Goal: Task Accomplishment & Management: Manage account settings

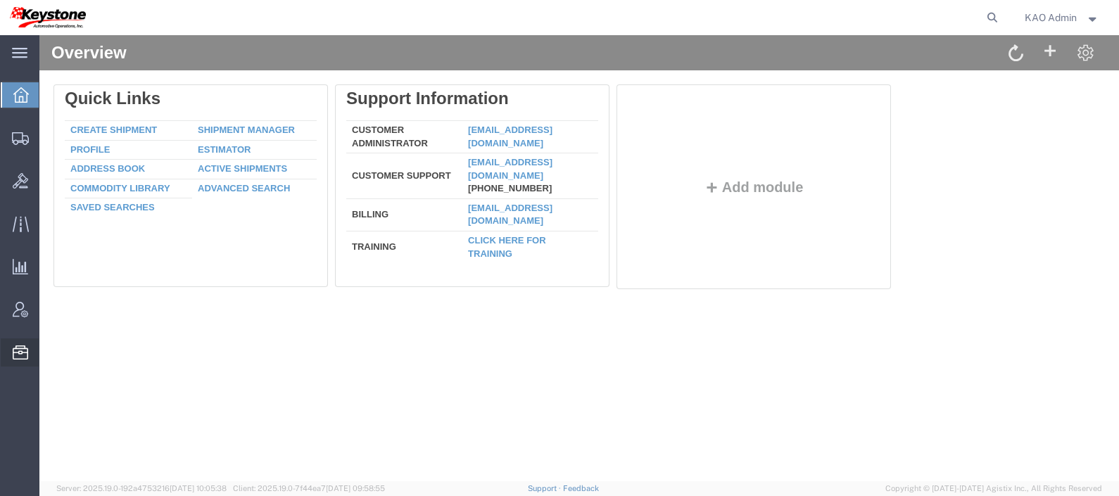
click at [0, 0] on span "Templates" at bounding box center [0, 0] width 0 height 0
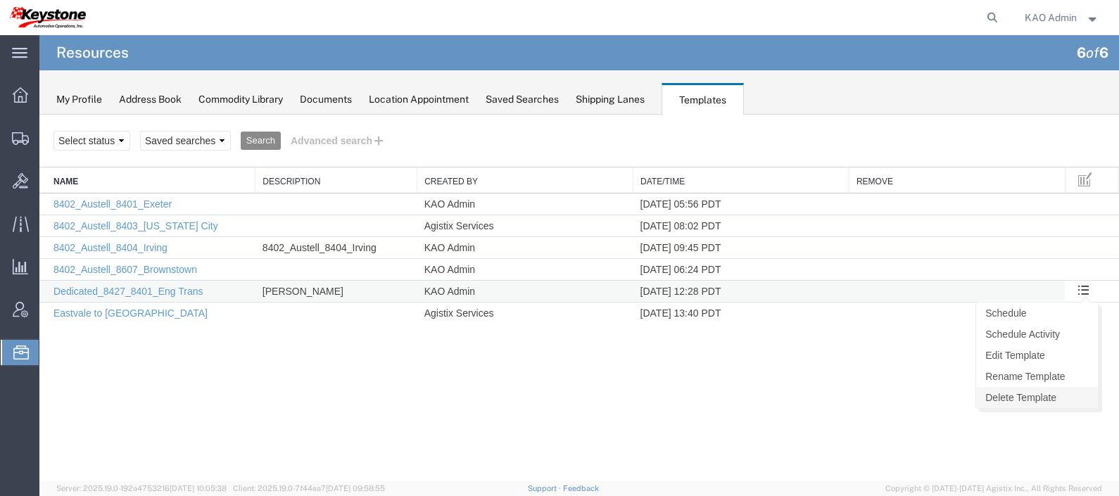
click at [1024, 398] on link "Delete Template" at bounding box center [1037, 397] width 122 height 21
